Goal: Task Accomplishment & Management: Manage account settings

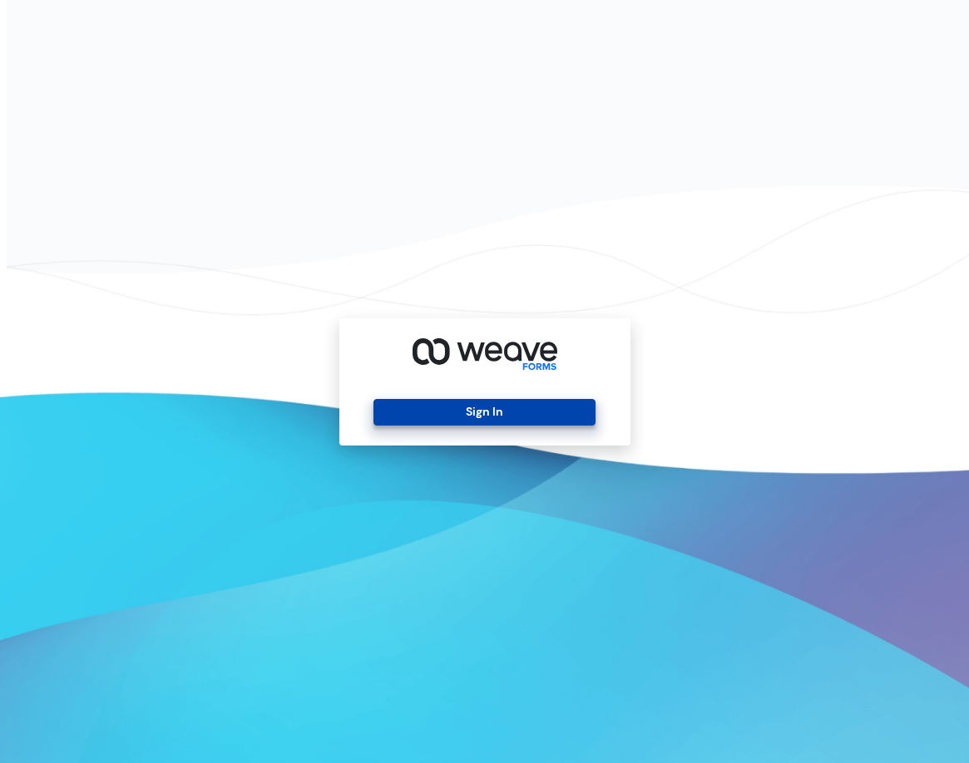
click at [448, 403] on button "Sign In" at bounding box center [484, 412] width 222 height 27
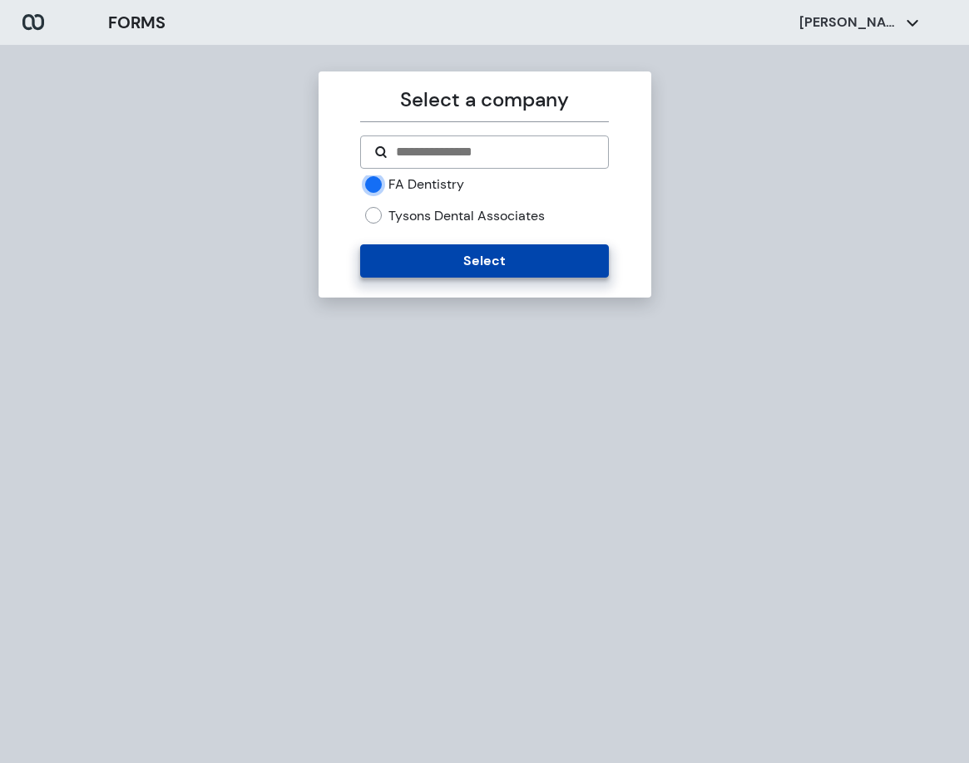
click at [398, 262] on button "Select" at bounding box center [484, 261] width 249 height 33
